Goal: Task Accomplishment & Management: Manage account settings

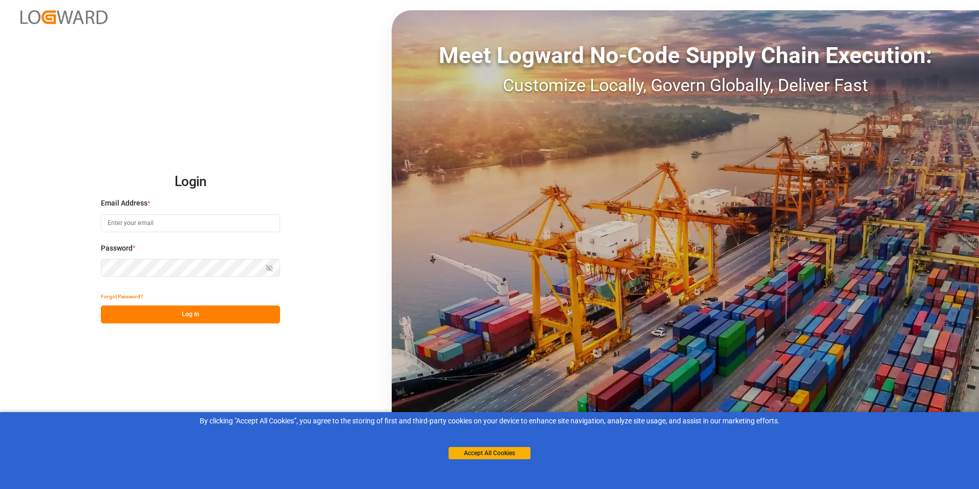
type input "[PERSON_NAME][EMAIL_ADDRESS][DOMAIN_NAME]"
click at [186, 312] on button "Log In" at bounding box center [190, 314] width 179 height 18
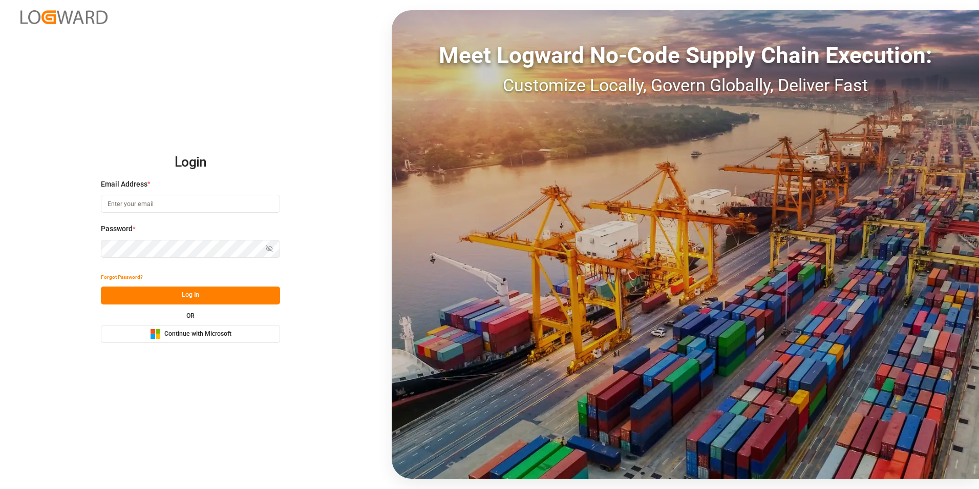
type input "[PERSON_NAME][EMAIL_ADDRESS][DOMAIN_NAME]"
click at [190, 291] on button "Log In" at bounding box center [190, 295] width 179 height 18
